Goal: Information Seeking & Learning: Check status

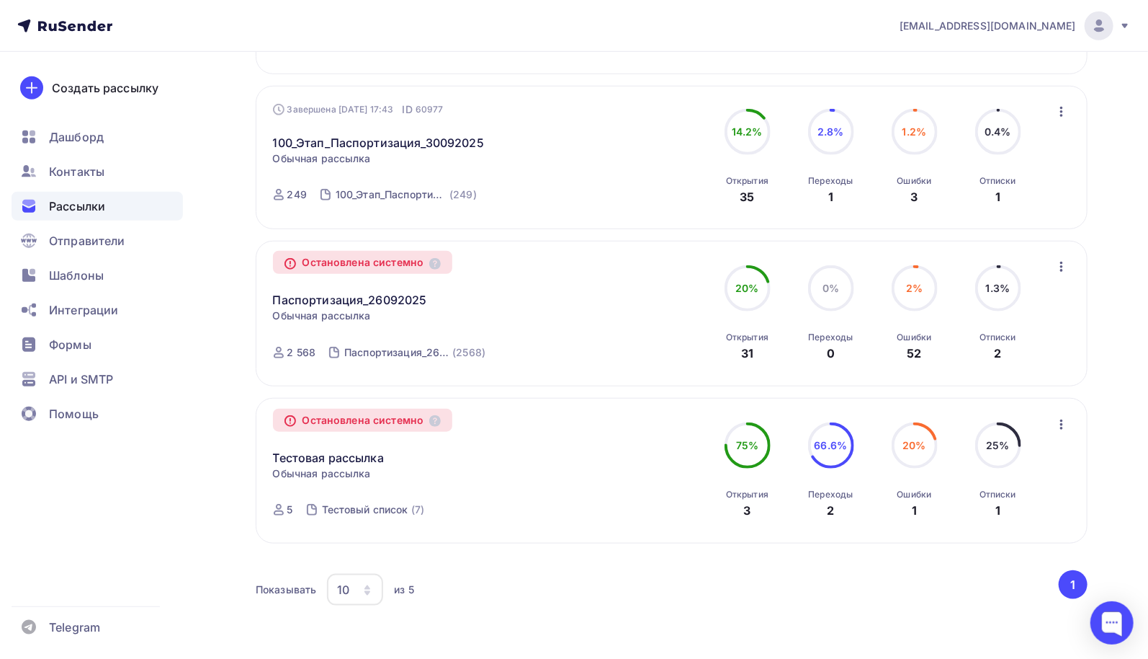
scroll to position [72, 0]
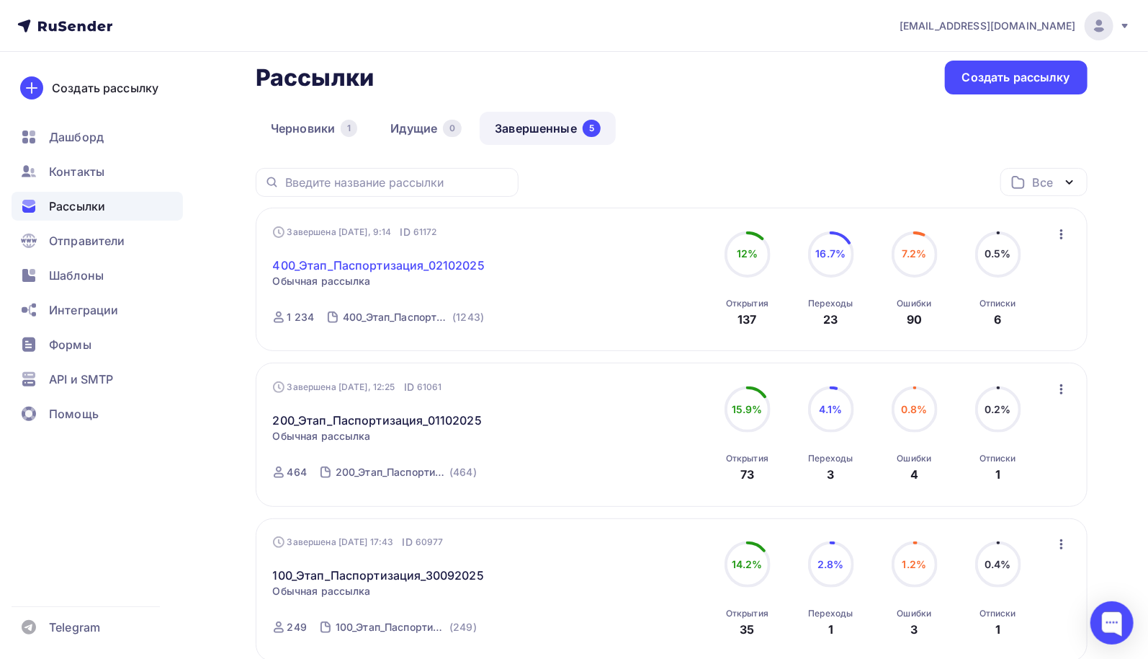
click at [455, 267] on link "400_Этап_Паспортизация_02102025" at bounding box center [379, 264] width 212 height 17
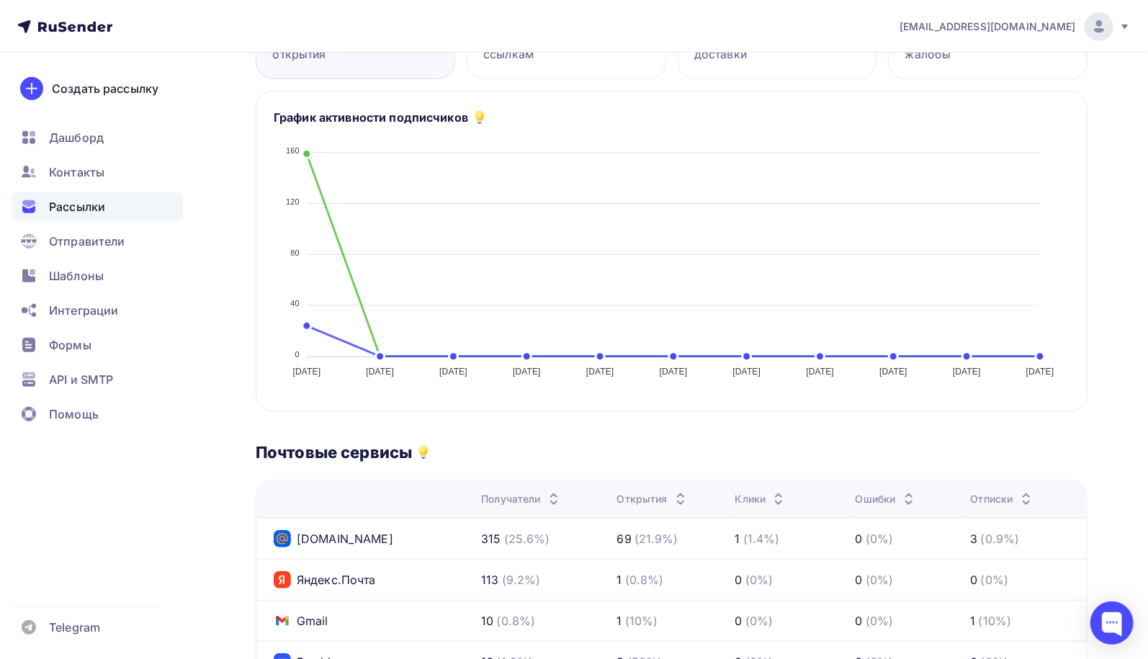
scroll to position [29, 0]
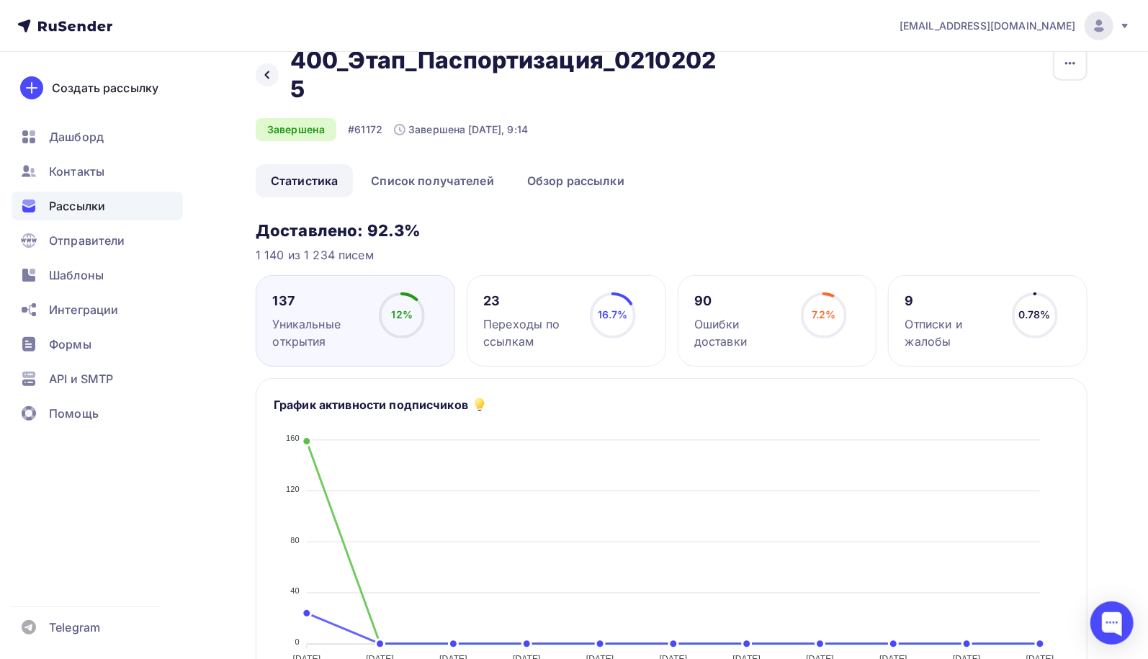
click at [97, 214] on span "Рассылки" at bounding box center [77, 205] width 56 height 17
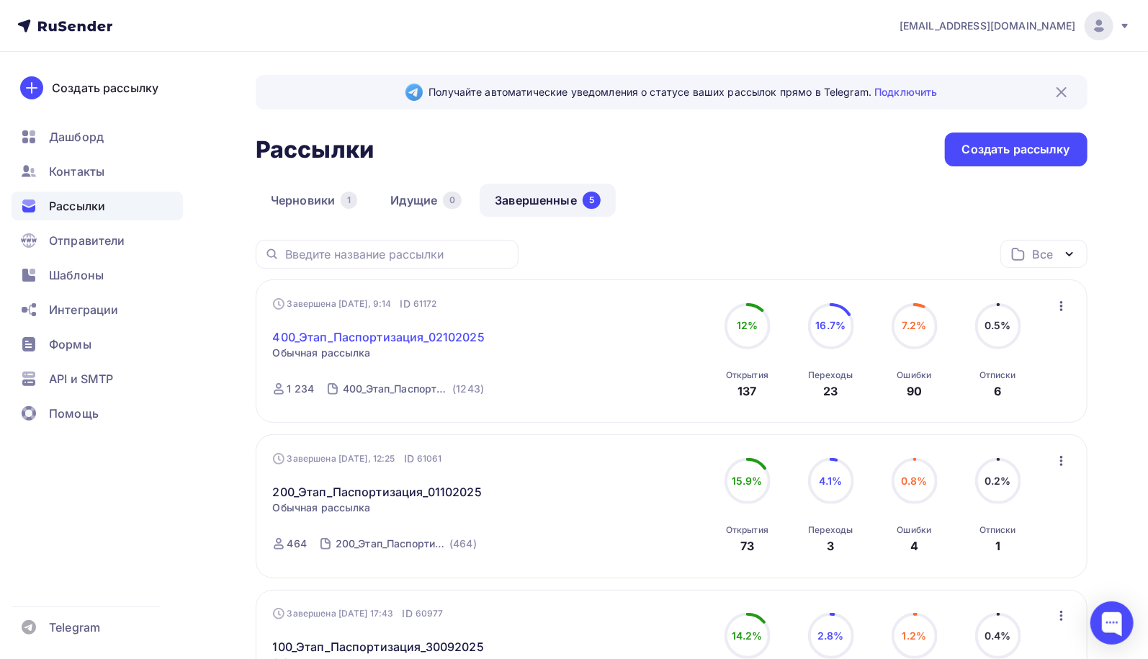
click at [360, 338] on link "400_Этап_Паспортизация_02102025" at bounding box center [379, 337] width 212 height 17
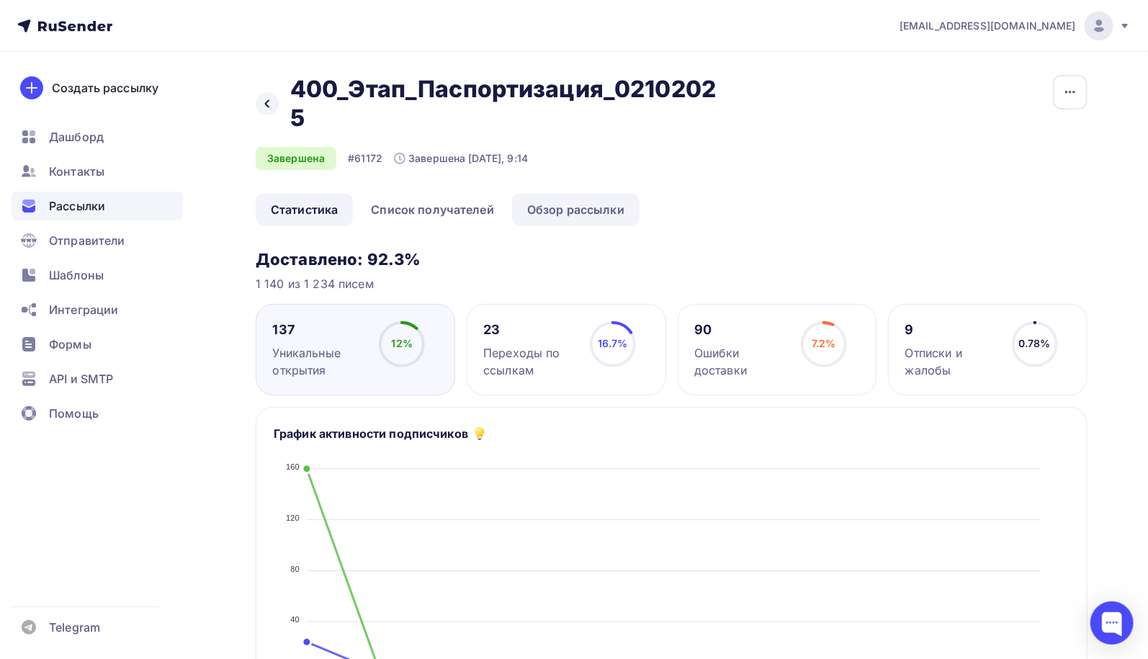
click at [548, 208] on link "Обзор рассылки" at bounding box center [576, 209] width 128 height 33
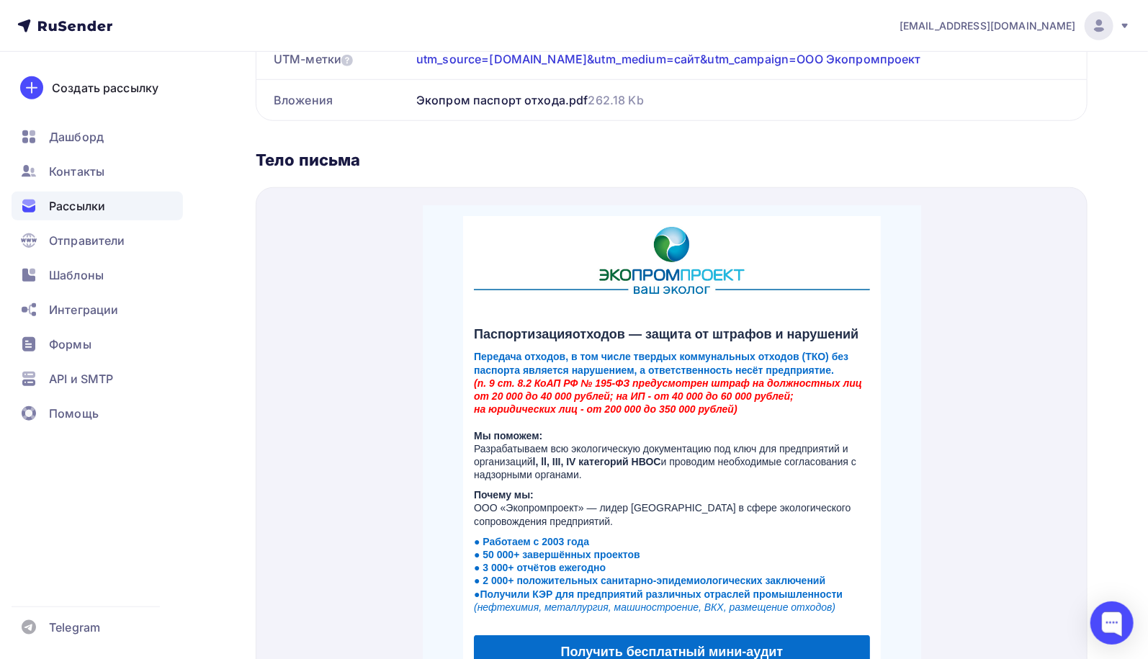
scroll to position [72, 0]
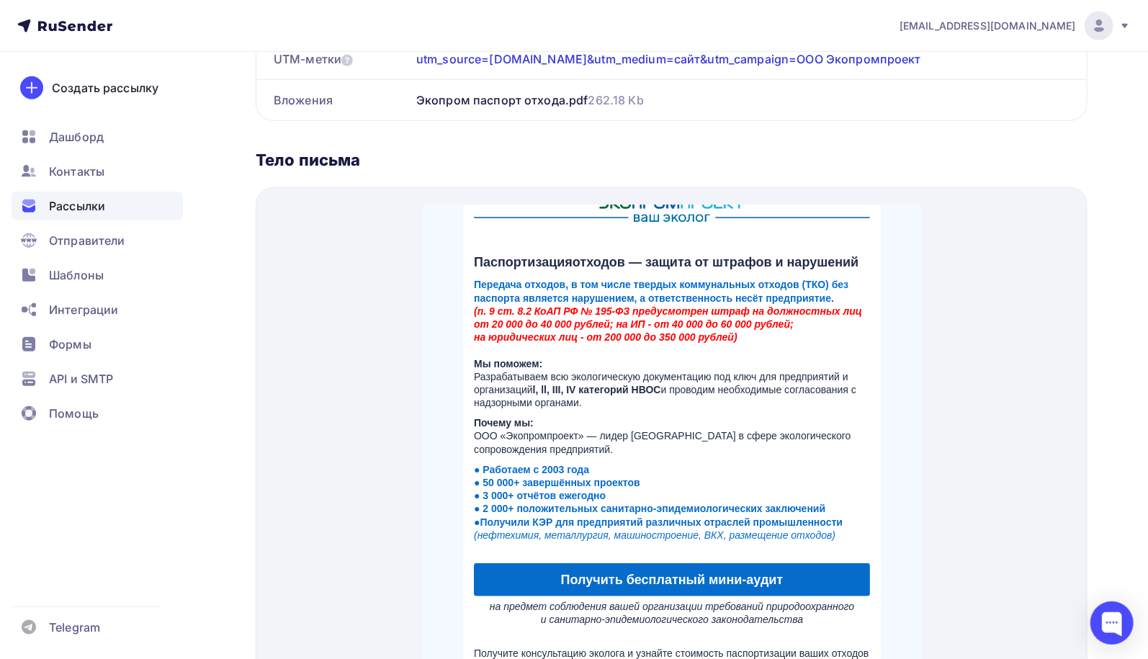
drag, startPoint x: 642, startPoint y: 246, endPoint x: 822, endPoint y: 390, distance: 230.7
click at [822, 390] on td "Паспортизация отходов — защита от штрафов и нарушений Передача отходов, в том ч…" at bounding box center [672, 375] width 418 height 342
drag, startPoint x: 554, startPoint y: 360, endPoint x: 540, endPoint y: 360, distance: 14.4
click at [554, 360] on span "Мы поможем: Разрабатываем всю экологическую документацию под ключ для предприят…" at bounding box center [664, 365] width 383 height 51
drag, startPoint x: 450, startPoint y: 360, endPoint x: 795, endPoint y: 432, distance: 352.6
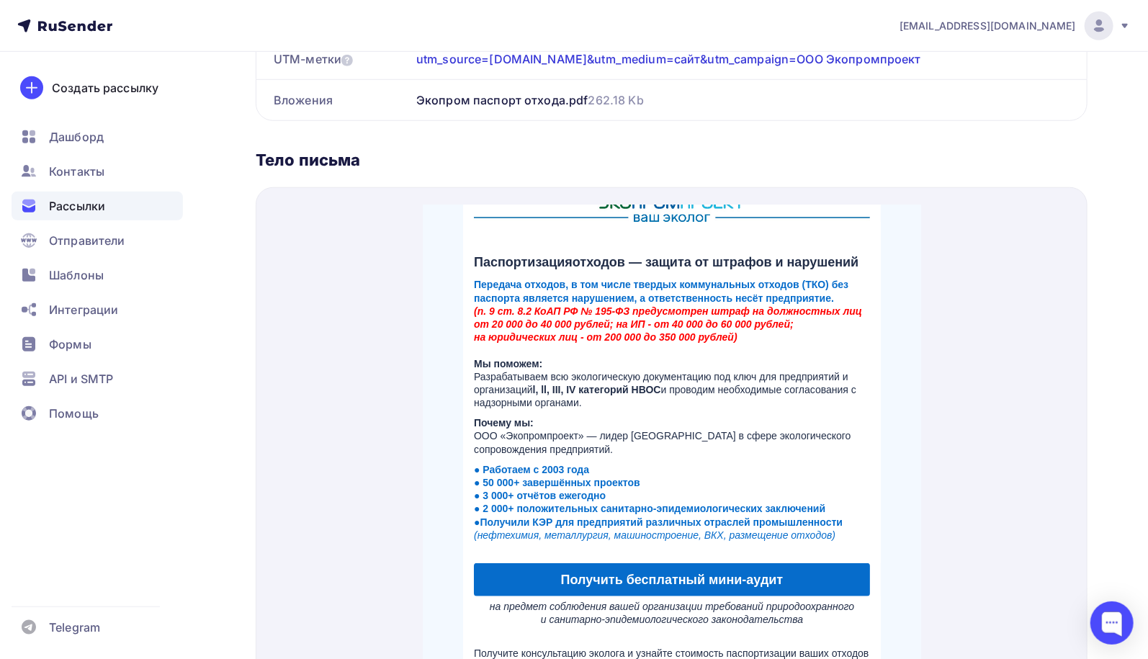
click at [795, 432] on center "Паспортизация отходов — защита от штрафов и нарушений Передача отходов, в том ч…" at bounding box center [671, 490] width 499 height 751
click at [713, 414] on span "Почему мы: ООО «Экопромпроект» — лидер Нижегородской области в сфере экологичес…" at bounding box center [661, 417] width 377 height 37
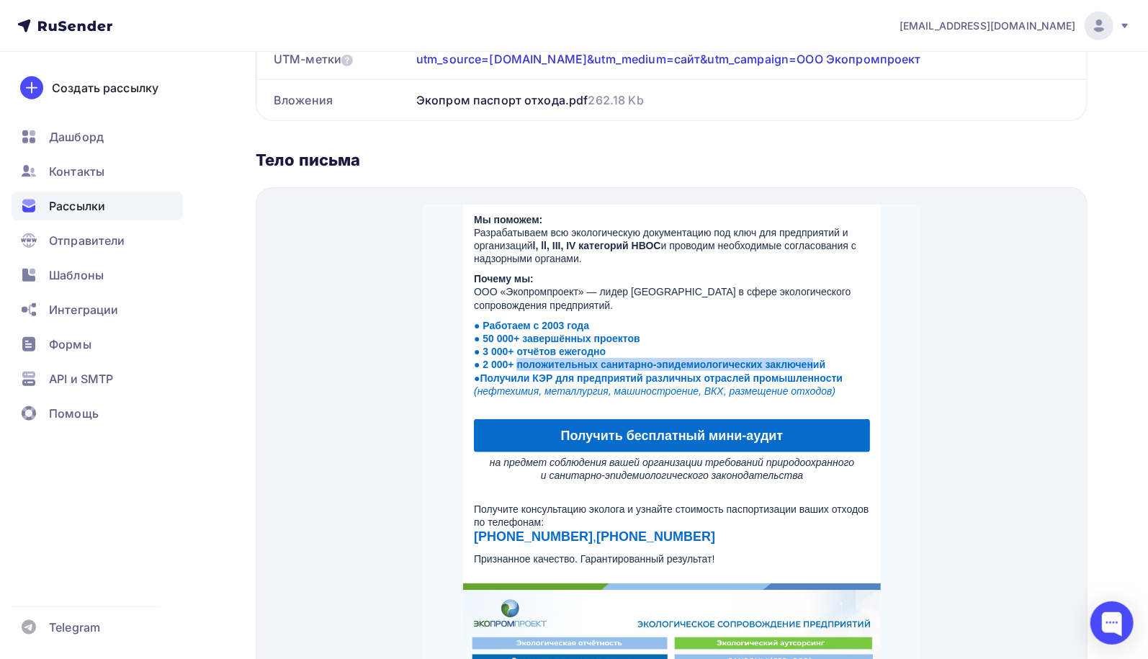
drag, startPoint x: 516, startPoint y: 342, endPoint x: 804, endPoint y: 352, distance: 288.4
click at [804, 352] on strong "● 2 000+ положительных санитарно-эпидемиологических заключений" at bounding box center [649, 347] width 352 height 12
click at [868, 354] on td "Паспортизация отходов — защита от штрафов и нарушений Передача отходов, в том ч…" at bounding box center [672, 231] width 418 height 342
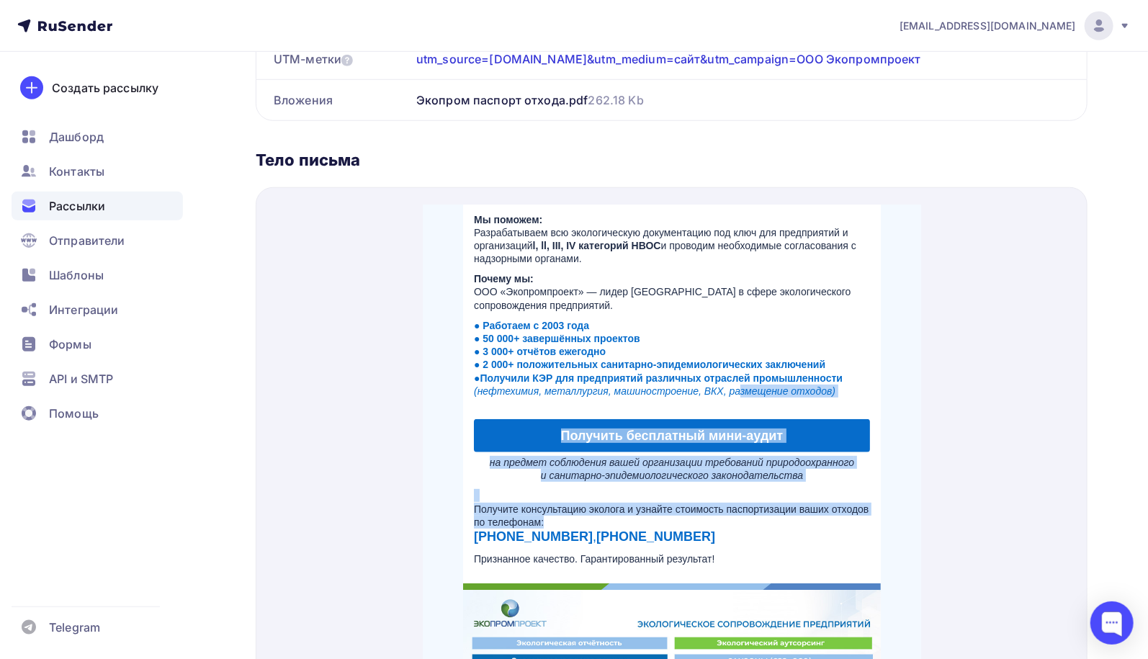
drag, startPoint x: 733, startPoint y: 370, endPoint x: 796, endPoint y: 504, distance: 148.3
click at [796, 504] on td "Паспортизация отходов — защита от штрафов и нарушений Передача отходов, в том ч…" at bounding box center [672, 346] width 418 height 729
click at [755, 492] on span "Получите консультацию эколога и узнайте стоимость паспортизации ваших отходов п…" at bounding box center [670, 498] width 395 height 24
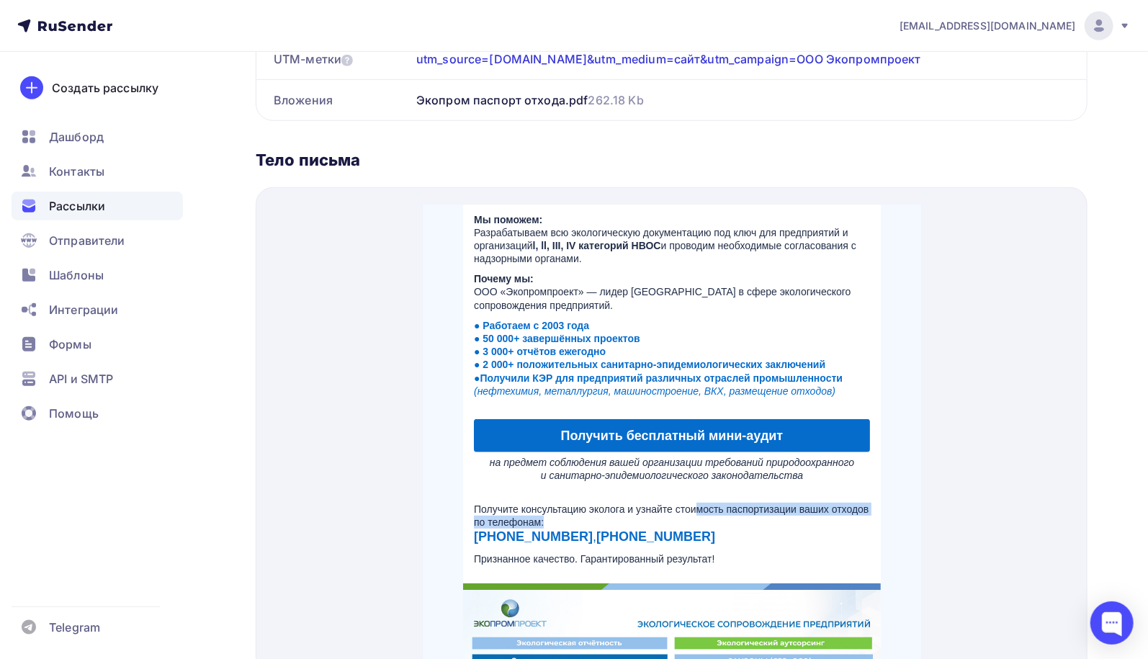
drag, startPoint x: 689, startPoint y: 488, endPoint x: 840, endPoint y: 503, distance: 152.1
click at [840, 503] on p "Получите консультацию эколога и узнайте стоимость паспортизации ваших отходов п…" at bounding box center [671, 499] width 396 height 56
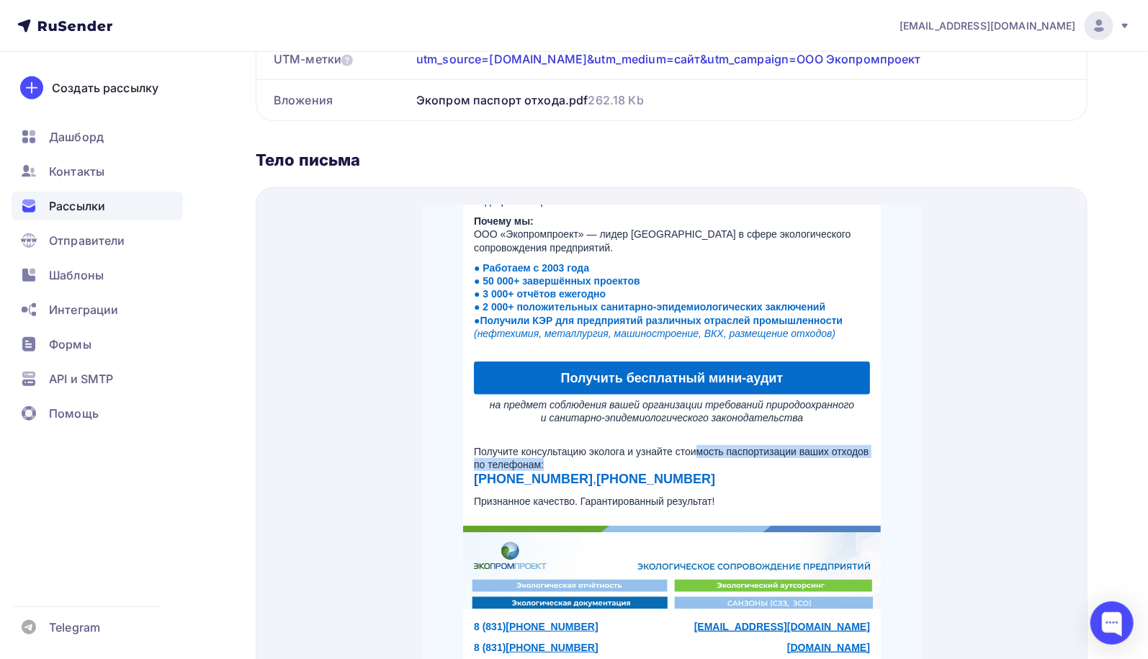
scroll to position [644, 0]
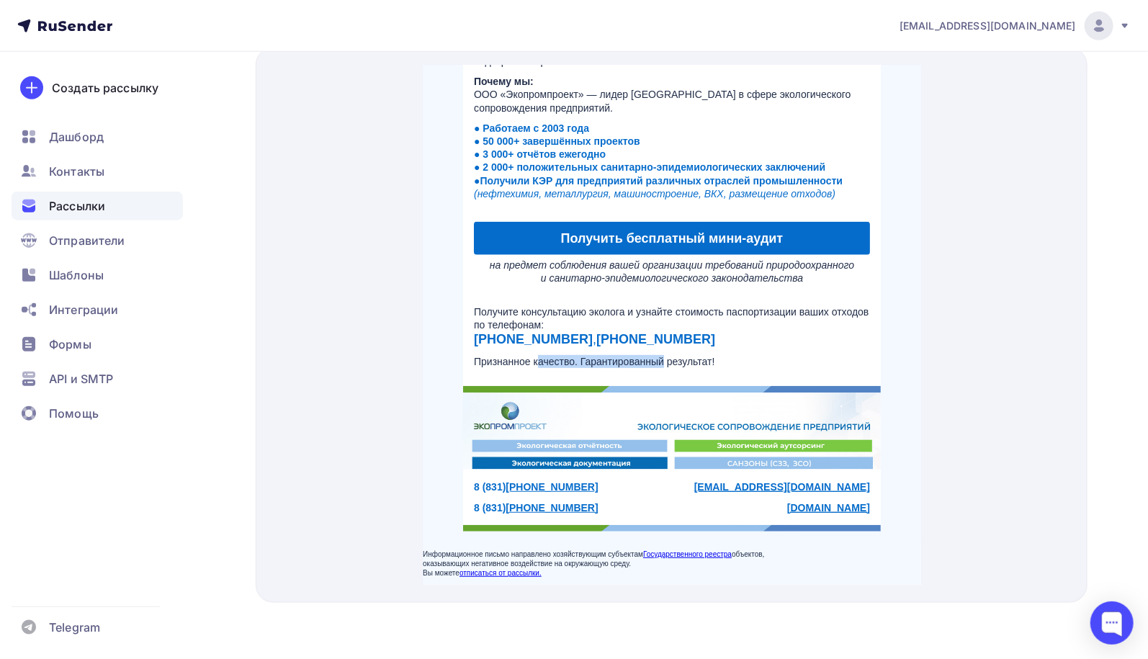
drag, startPoint x: 533, startPoint y: 342, endPoint x: 657, endPoint y: 346, distance: 124.0
click at [657, 346] on span "Признанное качество. Гарантированный результат!" at bounding box center [593, 344] width 241 height 12
drag, startPoint x: 501, startPoint y: 537, endPoint x: 540, endPoint y: 537, distance: 39.6
click at [540, 537] on p "Информационное письмо направлено хозяйствующим субъектам Государственного реест…" at bounding box center [671, 546] width 499 height 28
drag, startPoint x: 496, startPoint y: 346, endPoint x: 695, endPoint y: 346, distance: 198.9
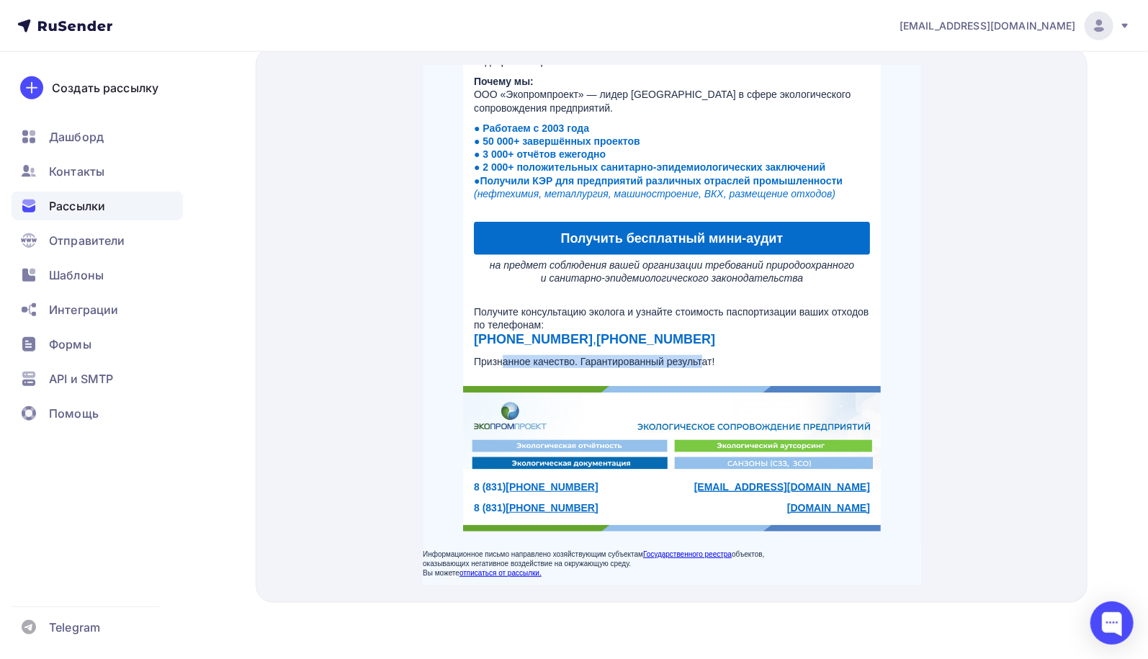
click at [695, 346] on span "Признанное качество. Гарантированный результат!" at bounding box center [593, 344] width 241 height 12
drag, startPoint x: 661, startPoint y: 293, endPoint x: 730, endPoint y: 303, distance: 69.3
click at [708, 298] on span "Получите консультацию эколога и узнайте стоимость паспортизации ваших отходов п…" at bounding box center [670, 300] width 395 height 24
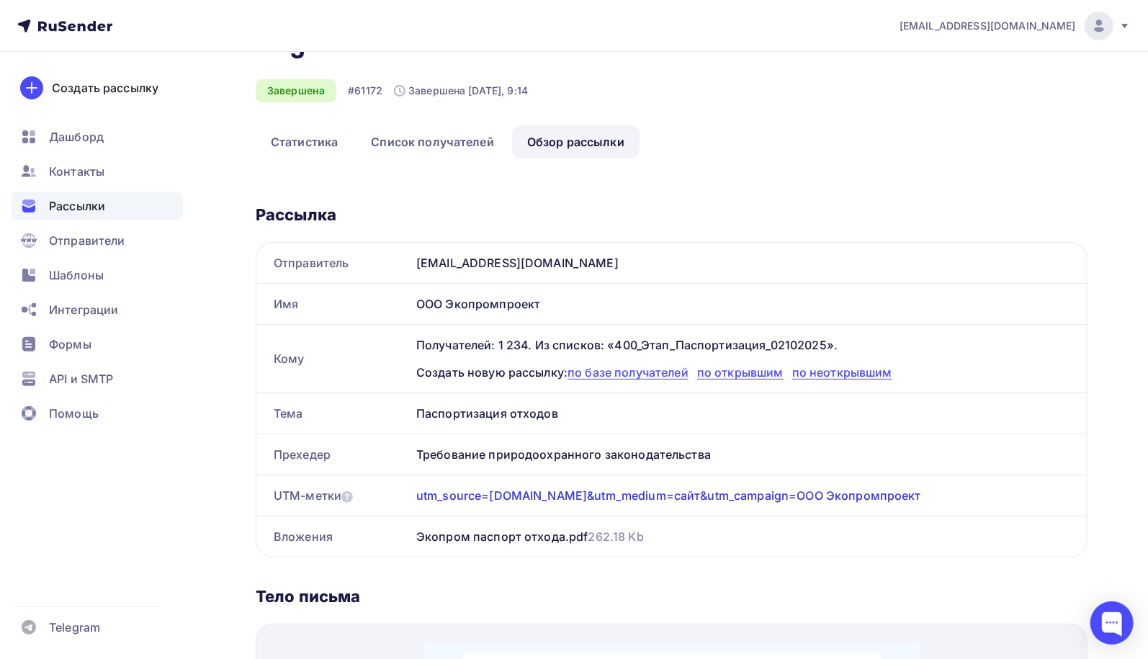
scroll to position [0, 0]
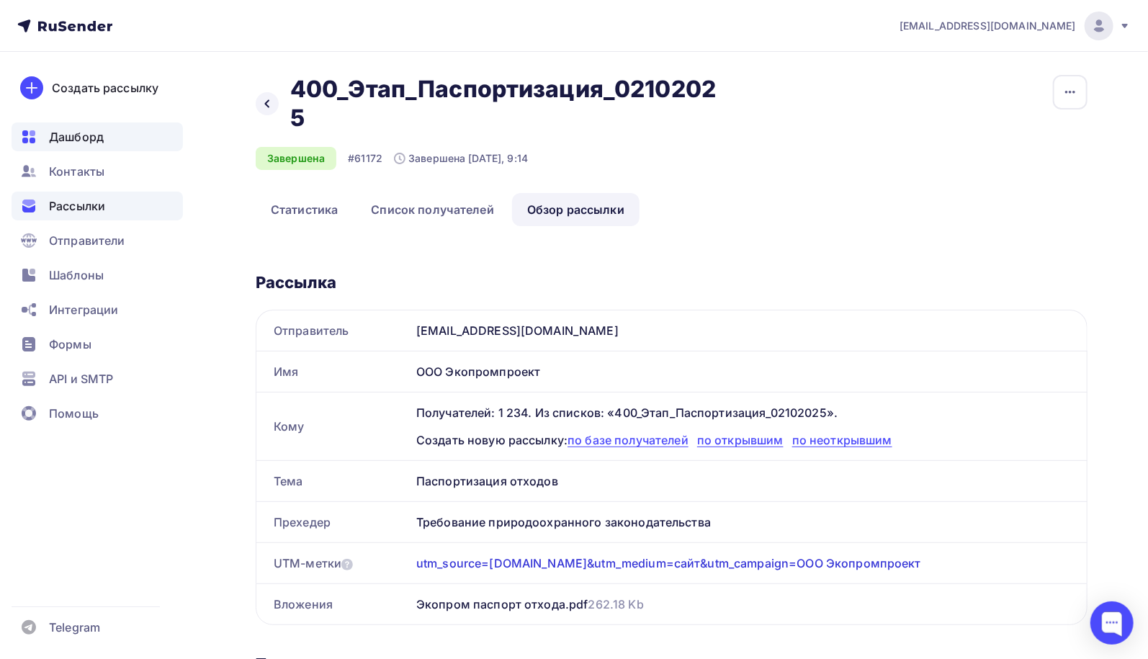
click at [78, 135] on span "Дашборд" at bounding box center [76, 136] width 55 height 17
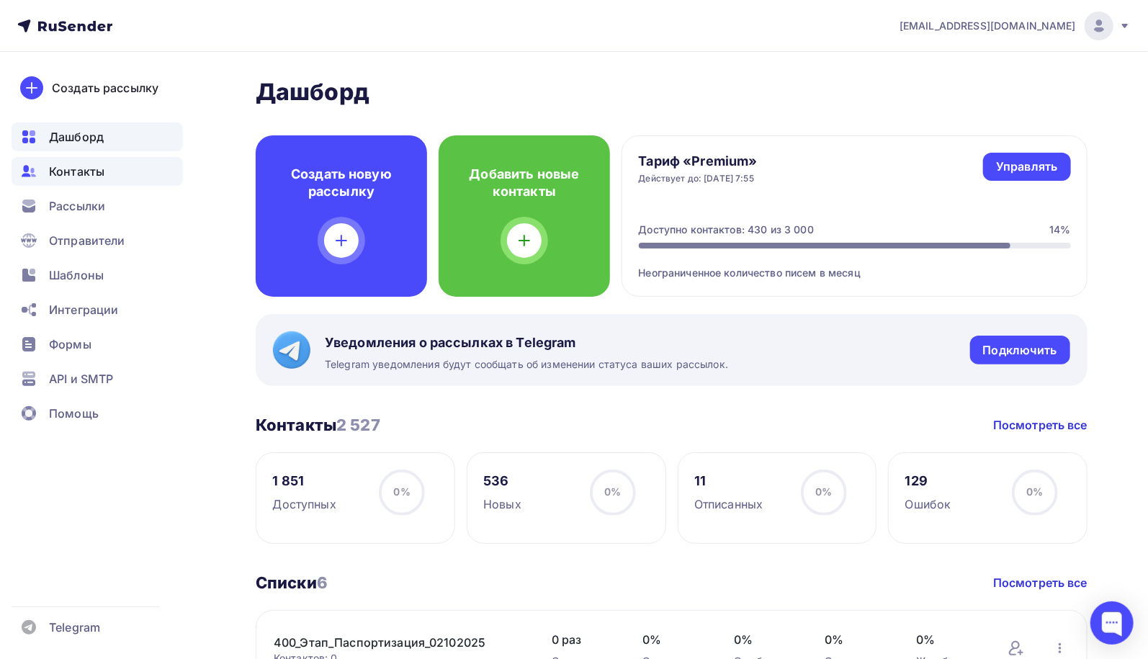
click at [97, 181] on div "Контакты" at bounding box center [97, 171] width 171 height 29
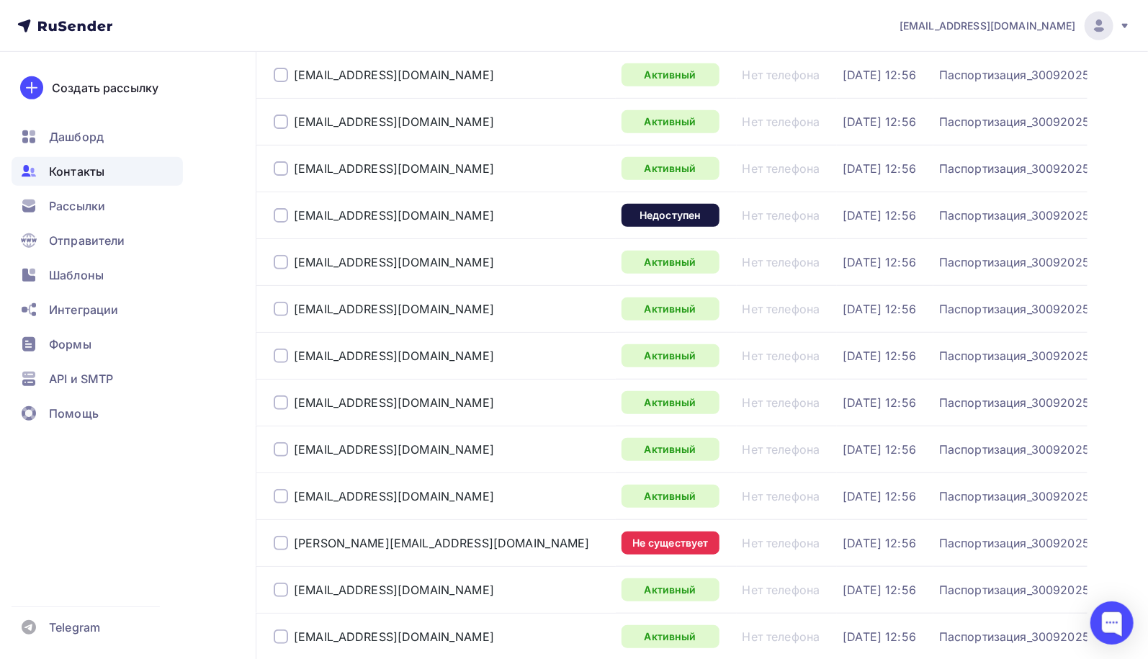
scroll to position [504, 0]
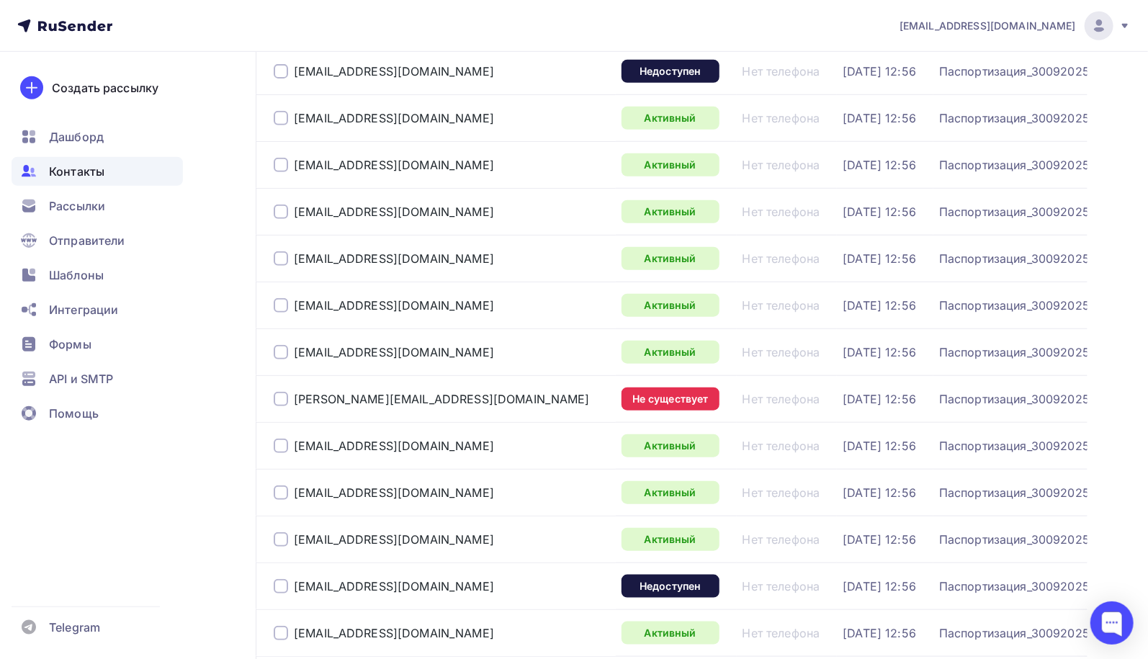
drag, startPoint x: 483, startPoint y: 399, endPoint x: 516, endPoint y: 396, distance: 32.6
click at [516, 396] on div "svetlana.shamonina@rosglass.ru" at bounding box center [442, 399] width 336 height 23
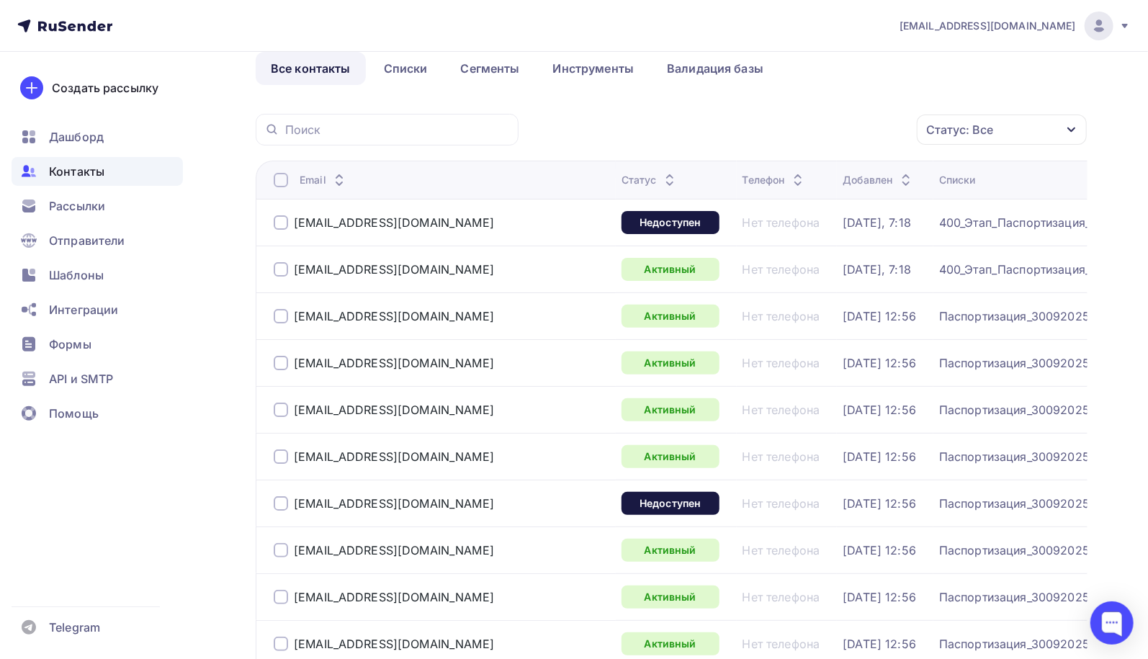
scroll to position [0, 0]
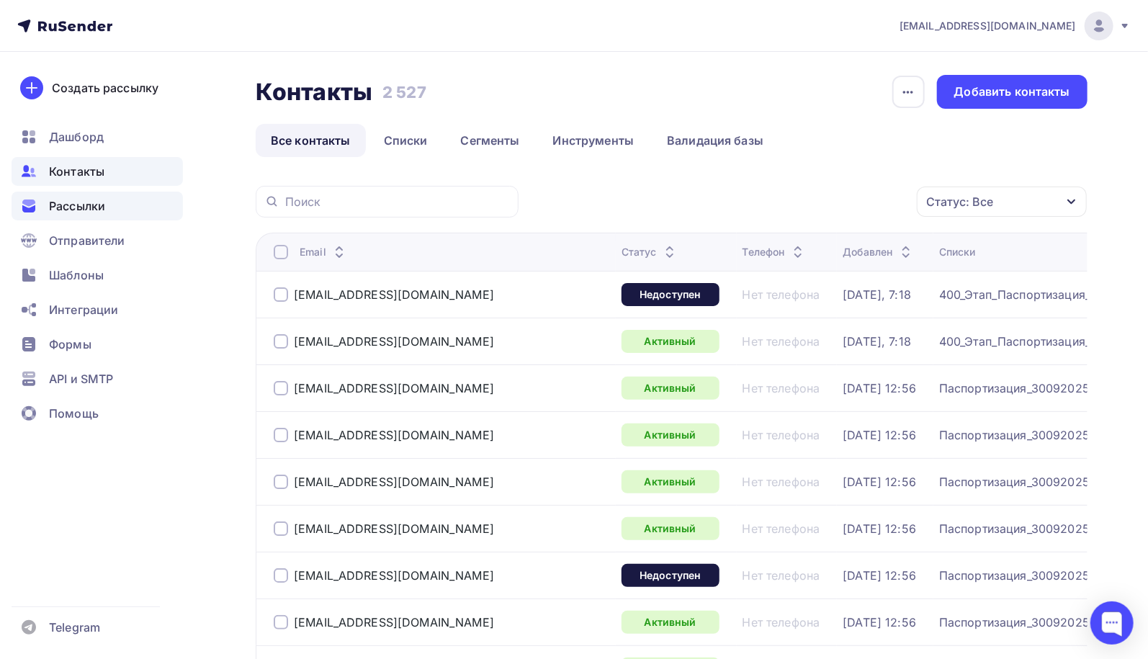
click at [81, 204] on span "Рассылки" at bounding box center [77, 205] width 56 height 17
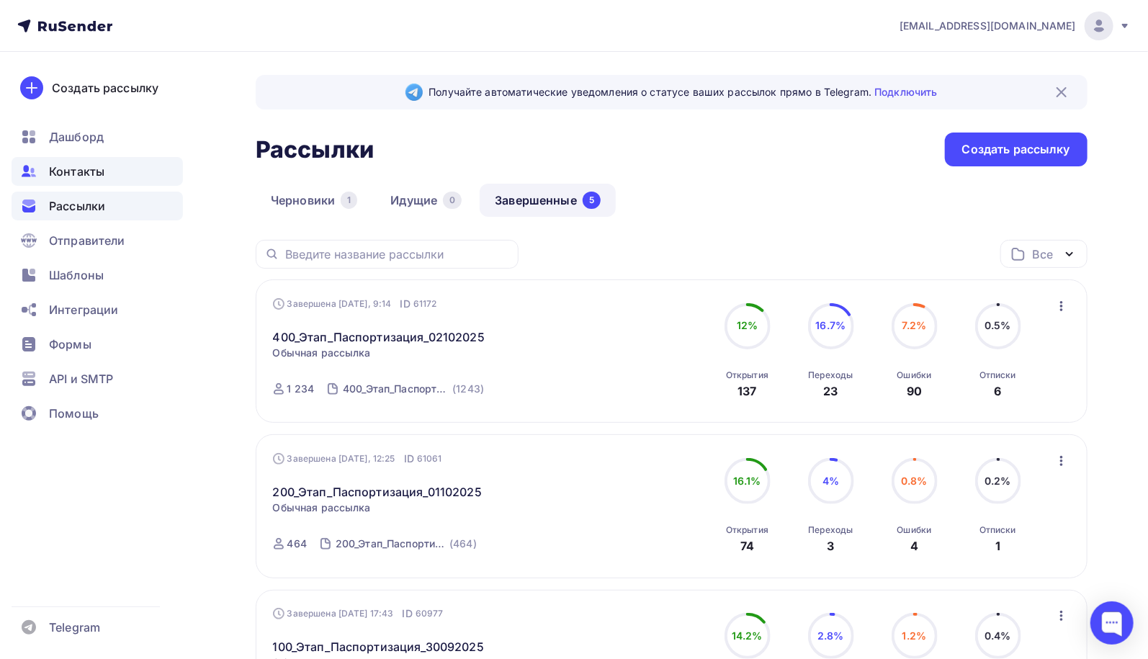
click at [86, 174] on span "Контакты" at bounding box center [76, 171] width 55 height 17
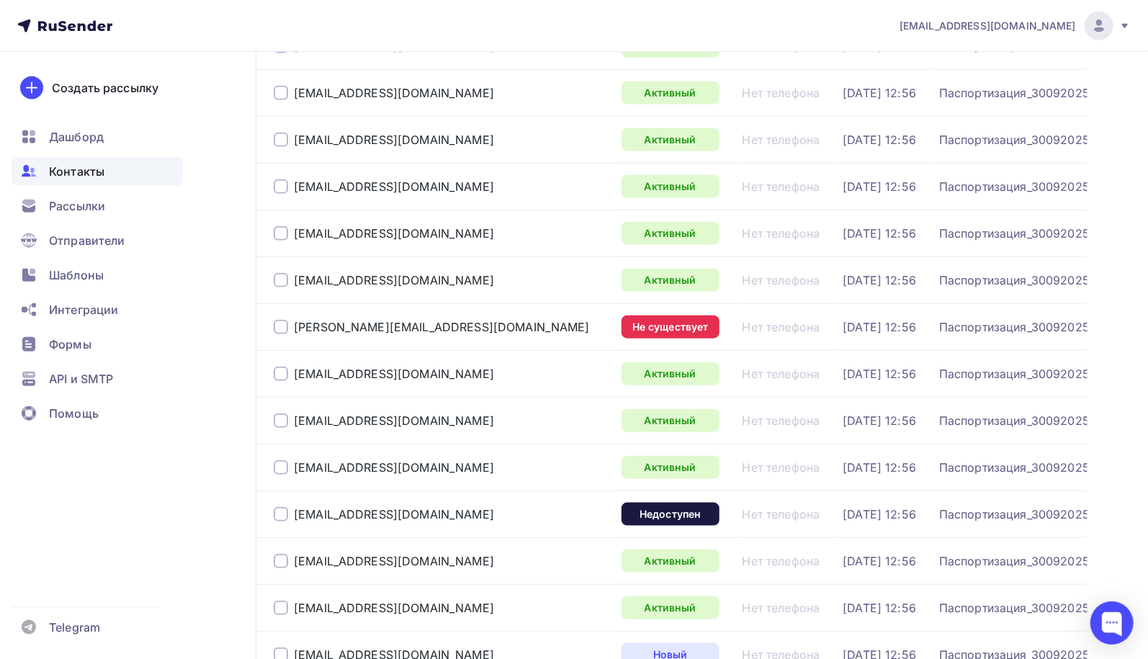
scroll to position [648, 0]
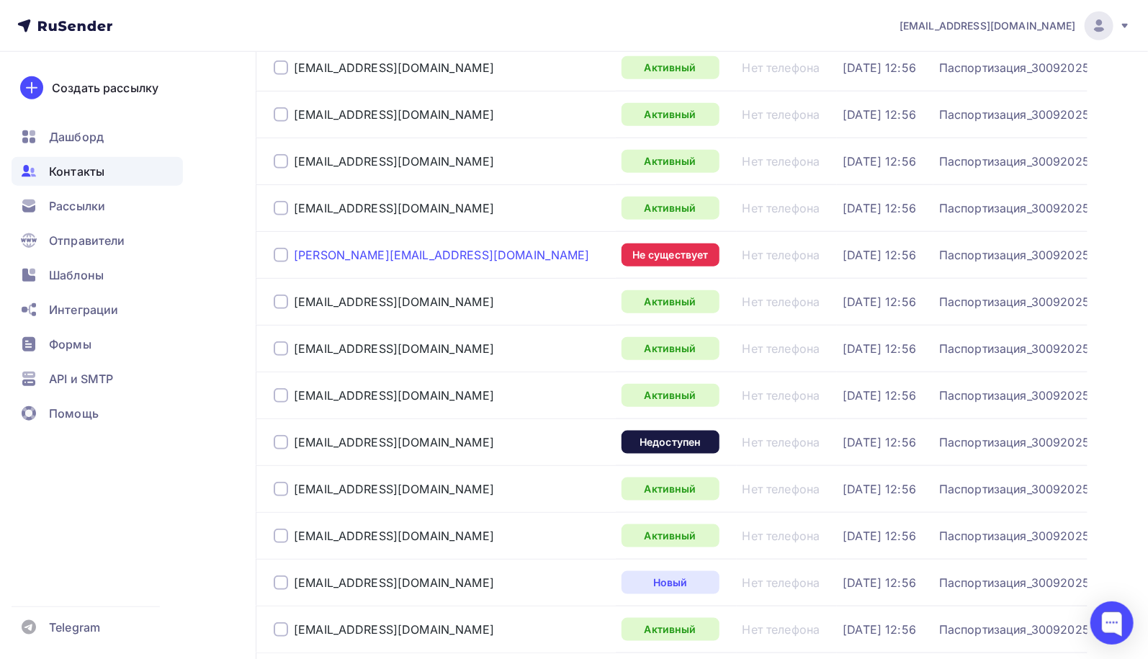
drag, startPoint x: 488, startPoint y: 255, endPoint x: 294, endPoint y: 255, distance: 194.5
click at [294, 256] on div "svetlana.shamonina@rosglass.ru" at bounding box center [442, 255] width 336 height 23
copy div "svetlana.shamonina@rosglass.ru"
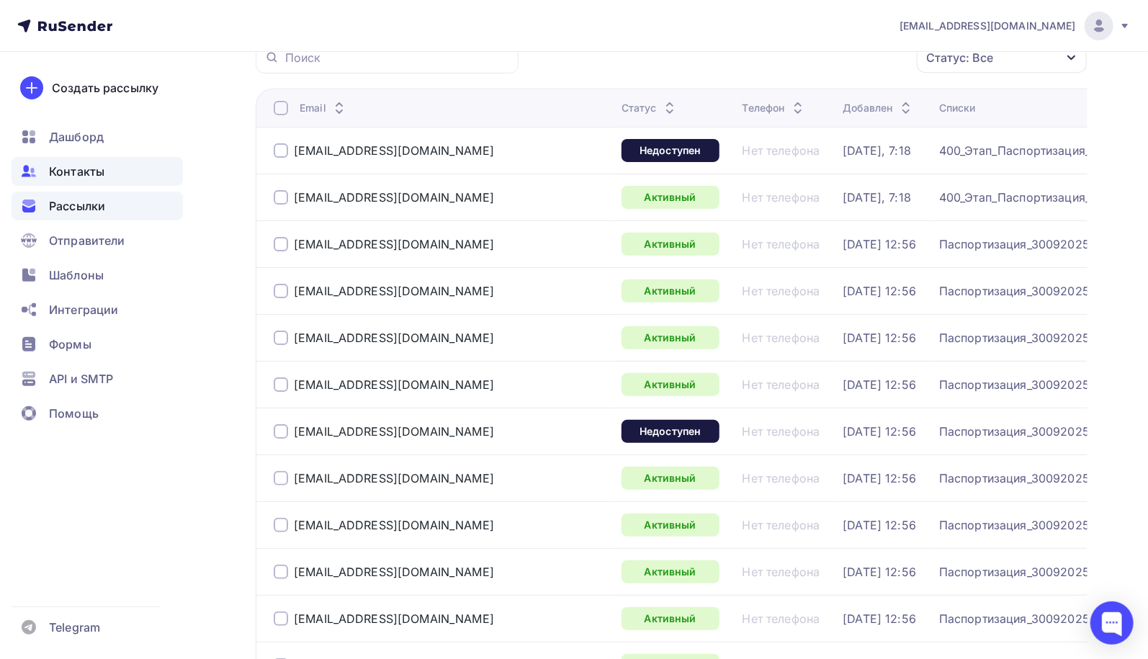
click at [96, 205] on span "Рассылки" at bounding box center [77, 205] width 56 height 17
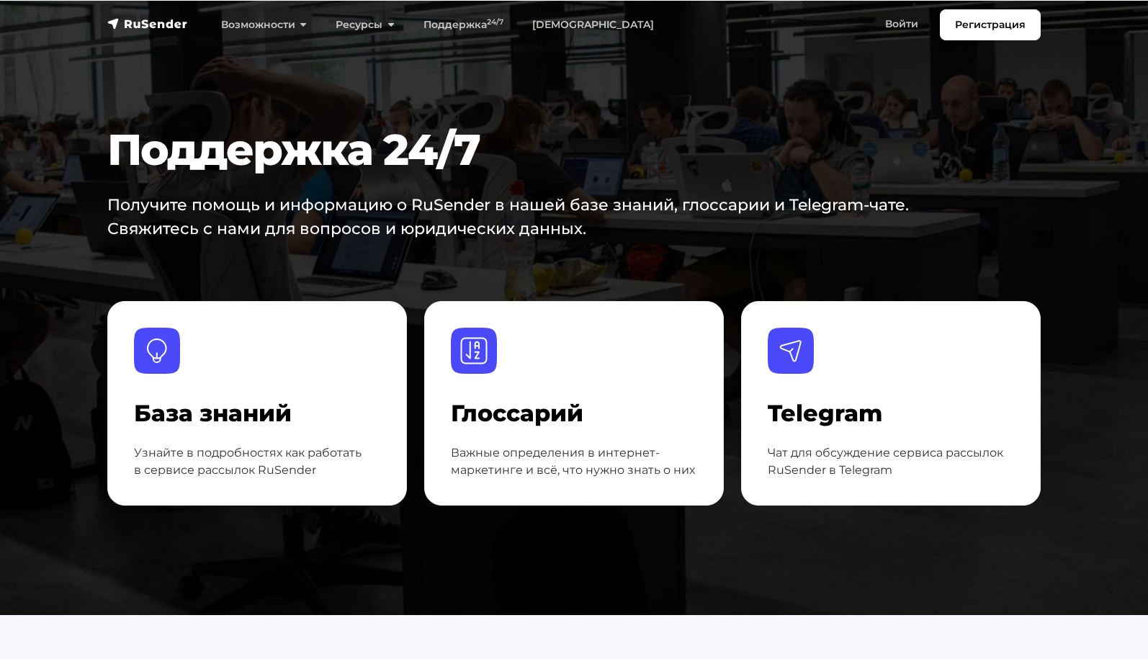
scroll to position [504, 0]
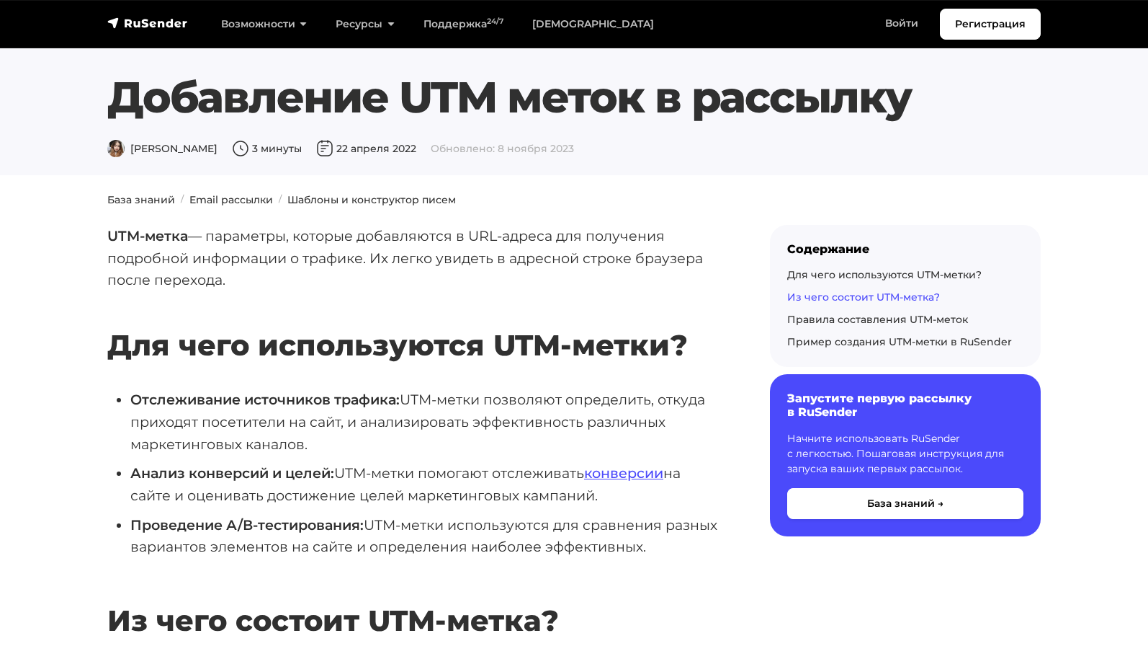
scroll to position [720, 0]
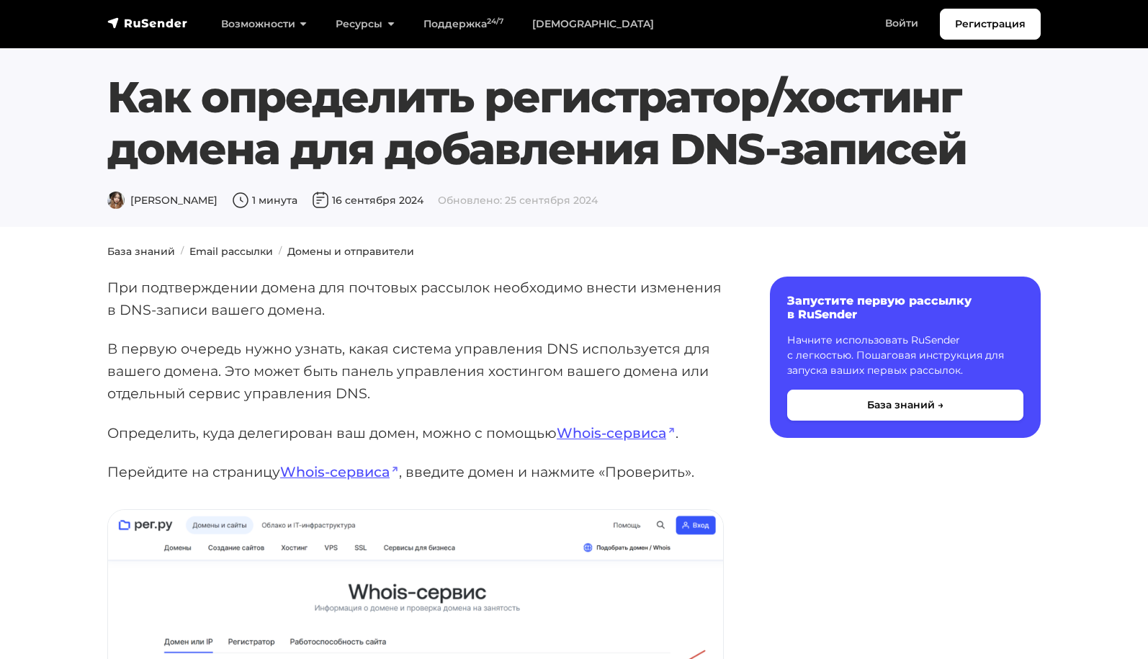
scroll to position [72, 0]
